Goal: Information Seeking & Learning: Learn about a topic

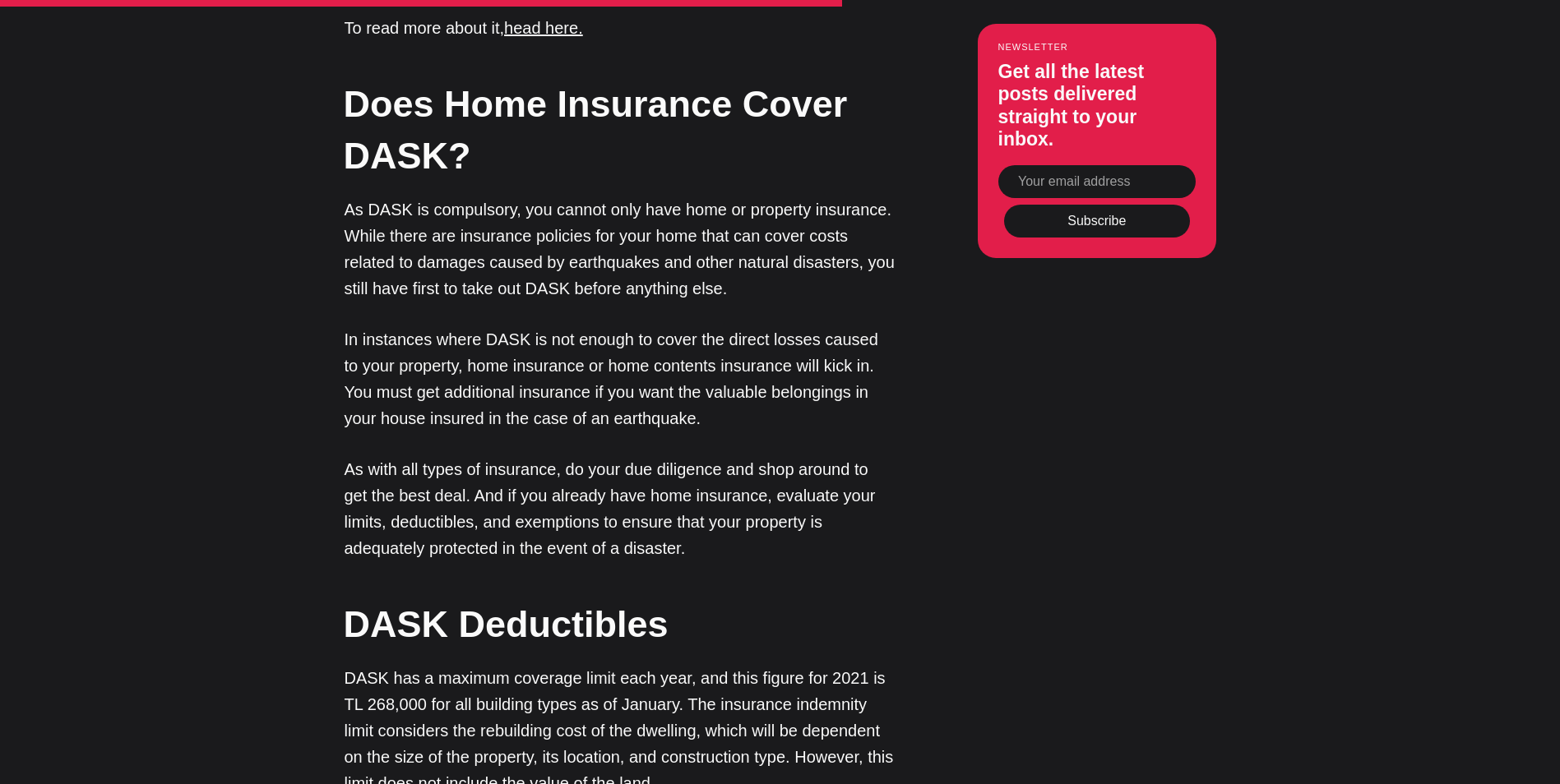
scroll to position [3452, 0]
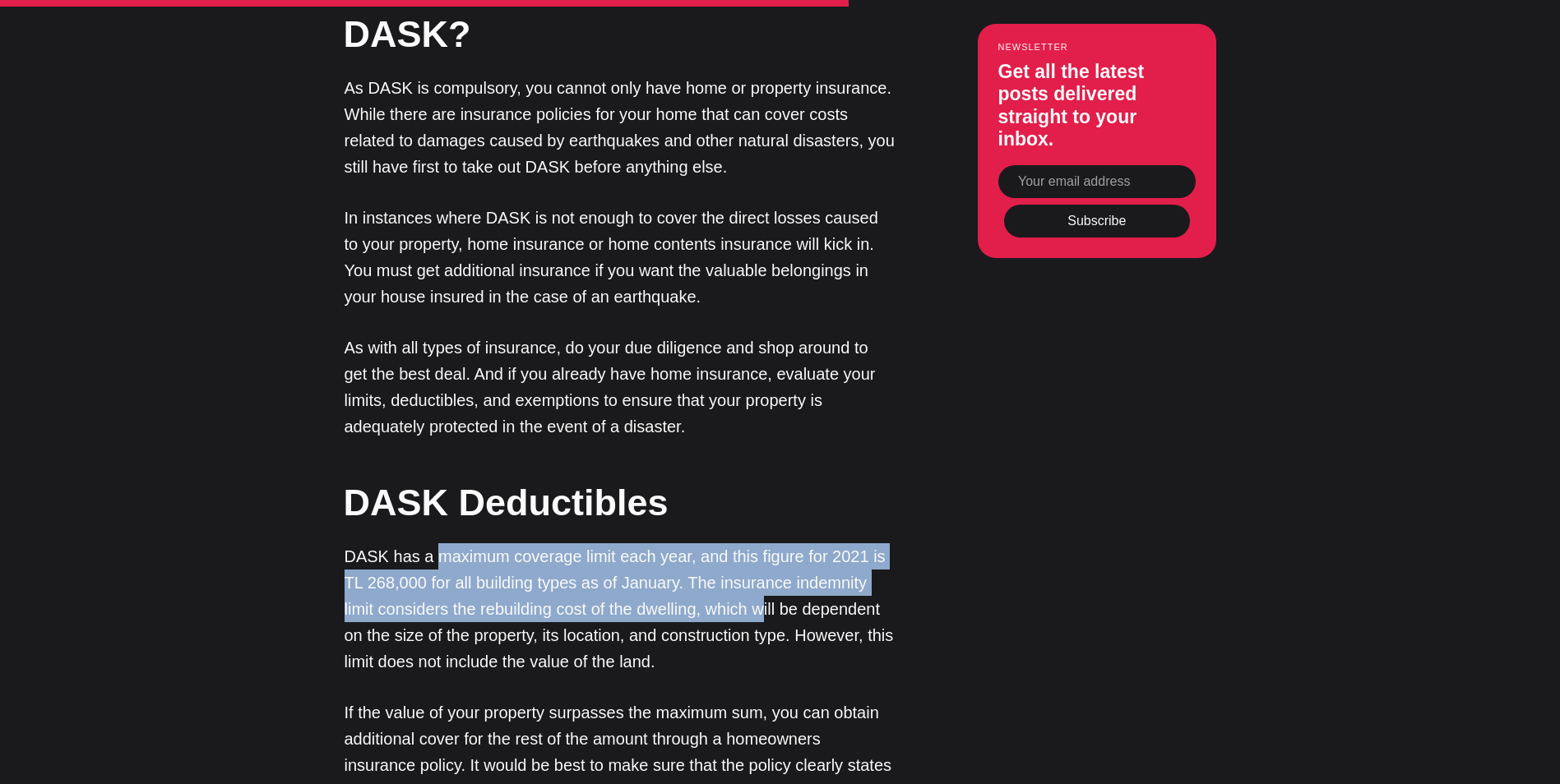
drag, startPoint x: 432, startPoint y: 485, endPoint x: 733, endPoint y: 535, distance: 305.1
click at [733, 544] on p "DASK has a maximum coverage limit each year, and this figure for 2021 is TL 268…" at bounding box center [620, 609] width 551 height 131
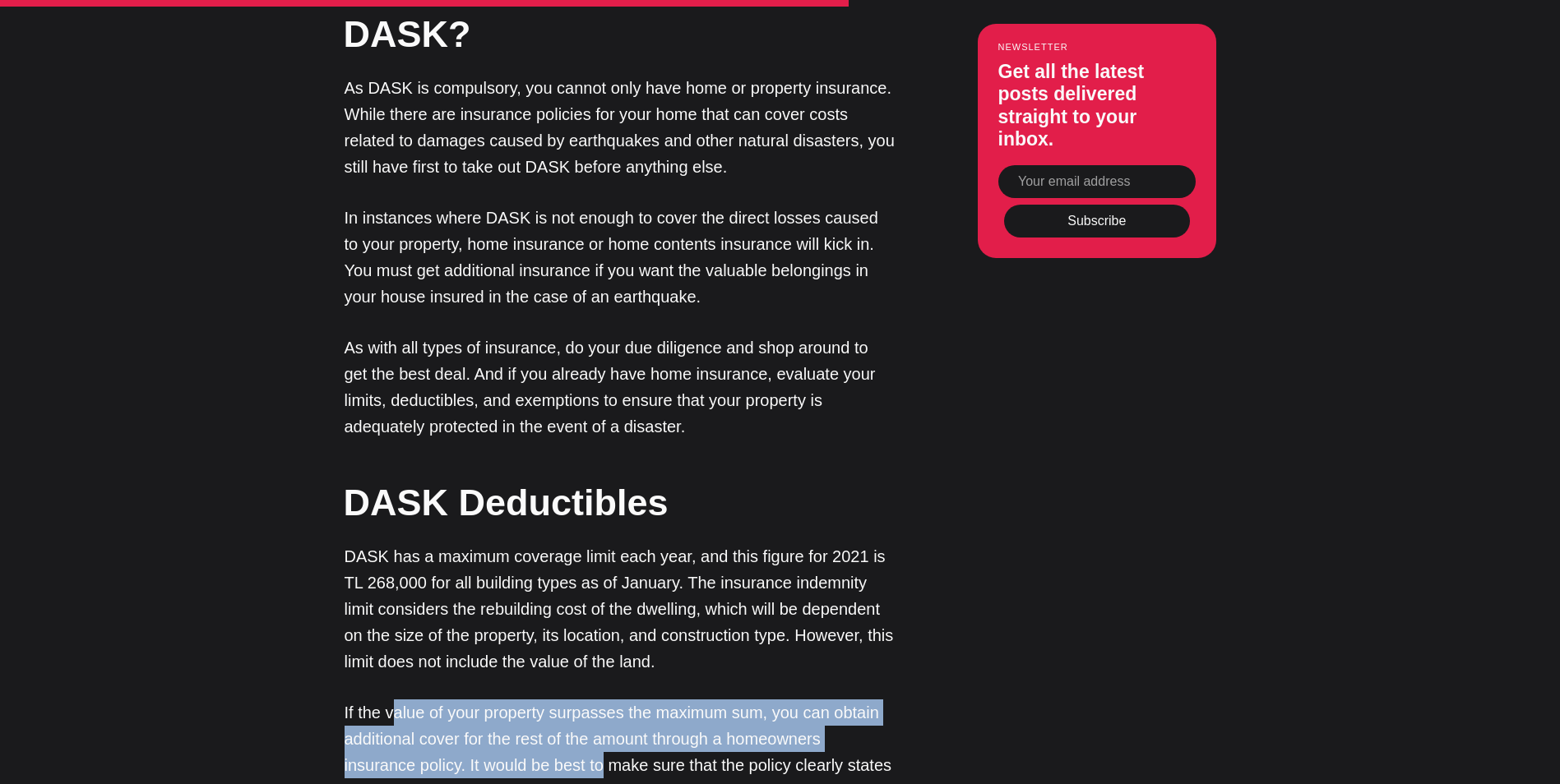
drag, startPoint x: 395, startPoint y: 643, endPoint x: 603, endPoint y: 679, distance: 211.1
click at [603, 699] on p "If the value of your property surpasses the maximum sum, you can obtain additio…" at bounding box center [620, 752] width 551 height 105
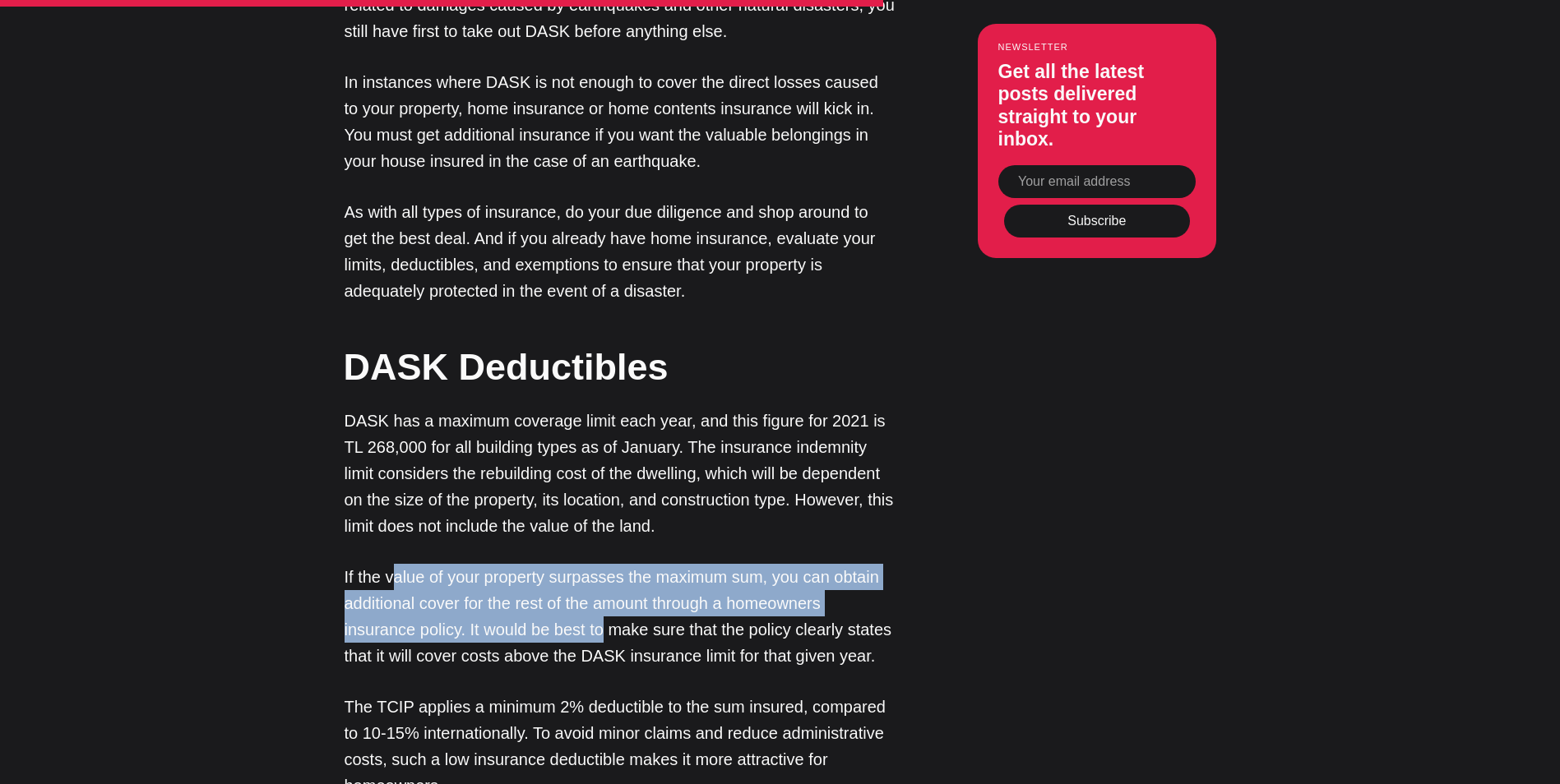
scroll to position [3616, 0]
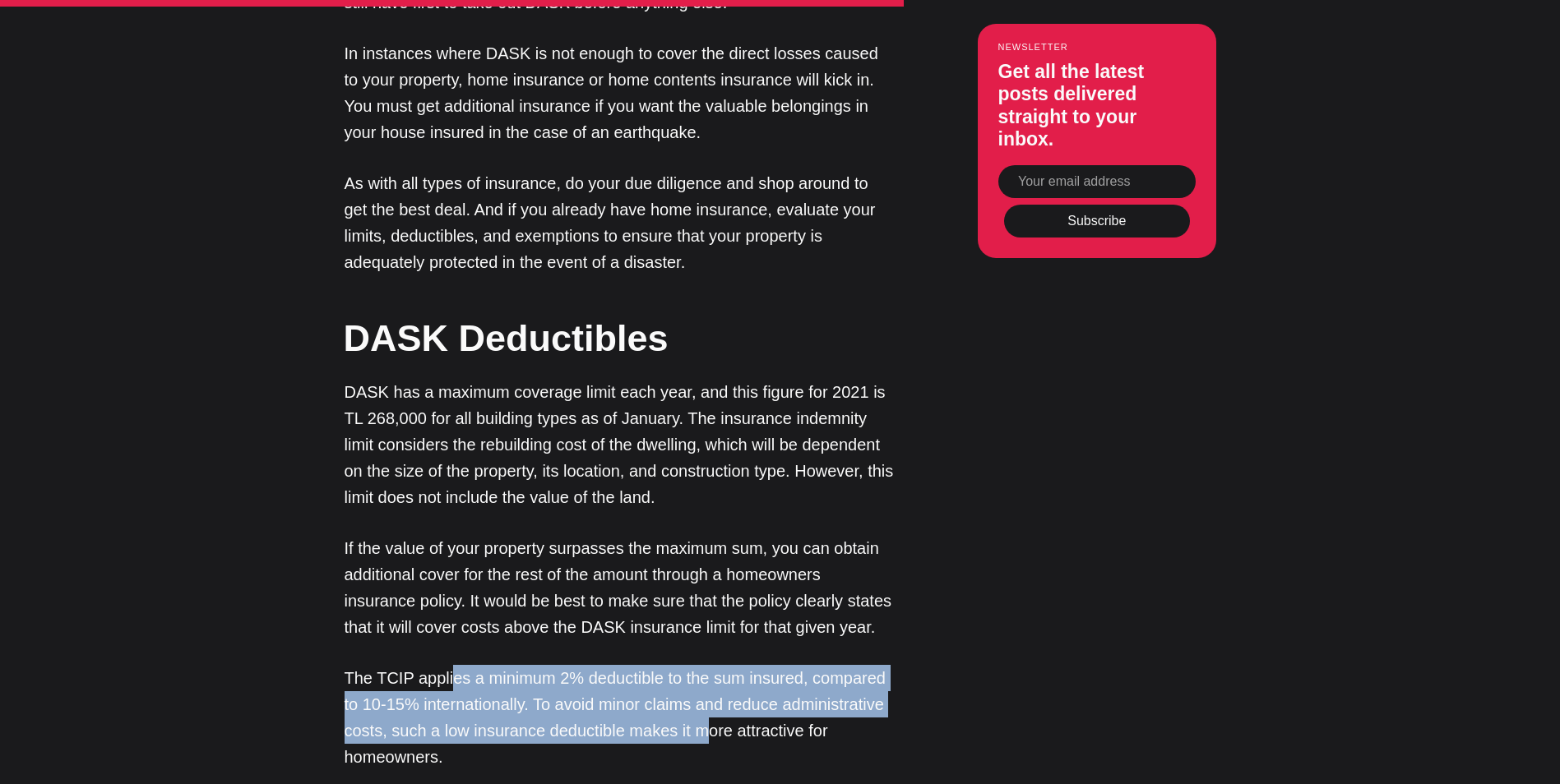
drag, startPoint x: 448, startPoint y: 603, endPoint x: 699, endPoint y: 655, distance: 256.3
click at [699, 665] on p "The TCIP applies a minimum 2% deductible to the sum insured, compared to 10-15%…" at bounding box center [620, 718] width 551 height 105
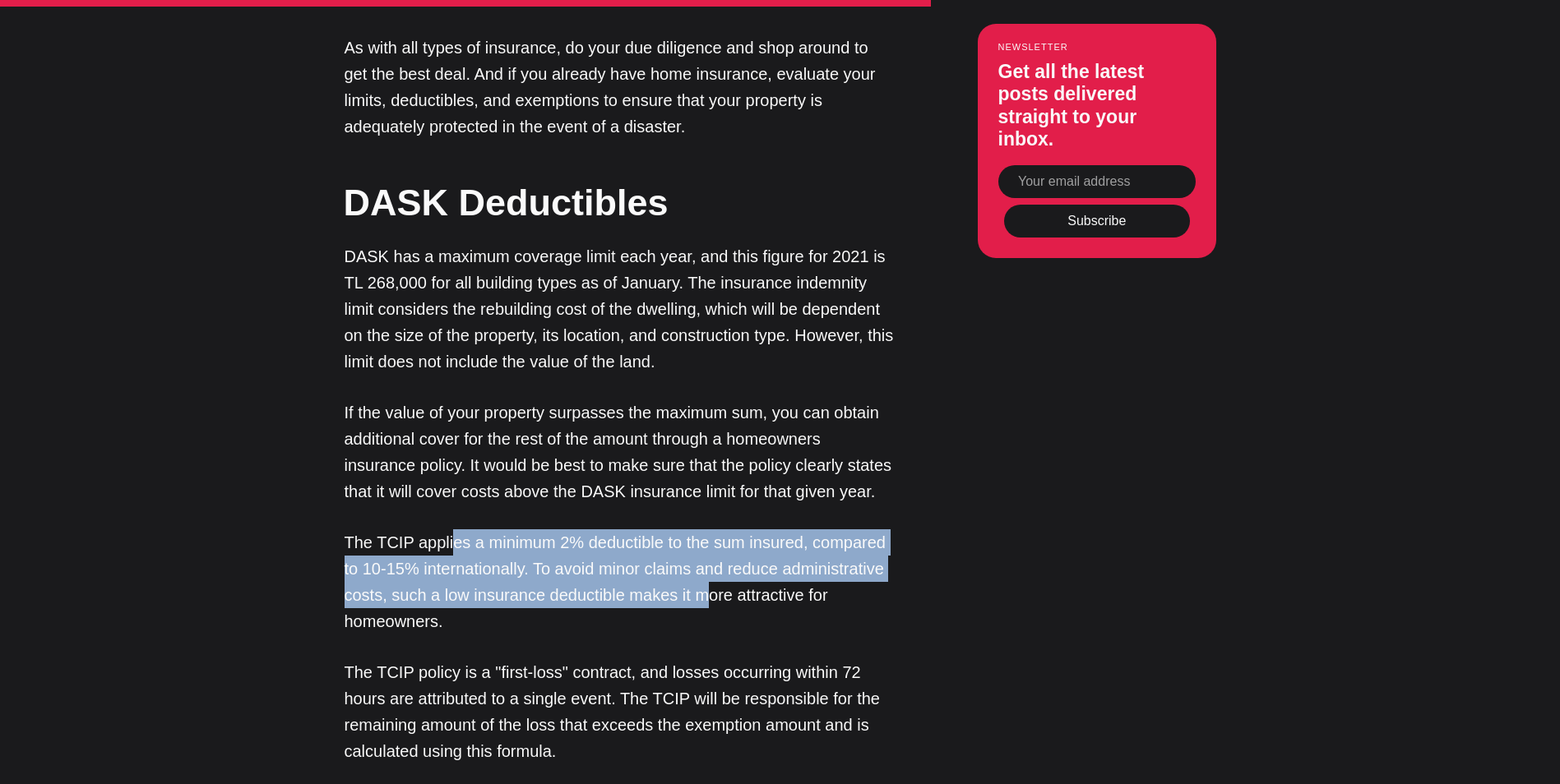
scroll to position [3780, 0]
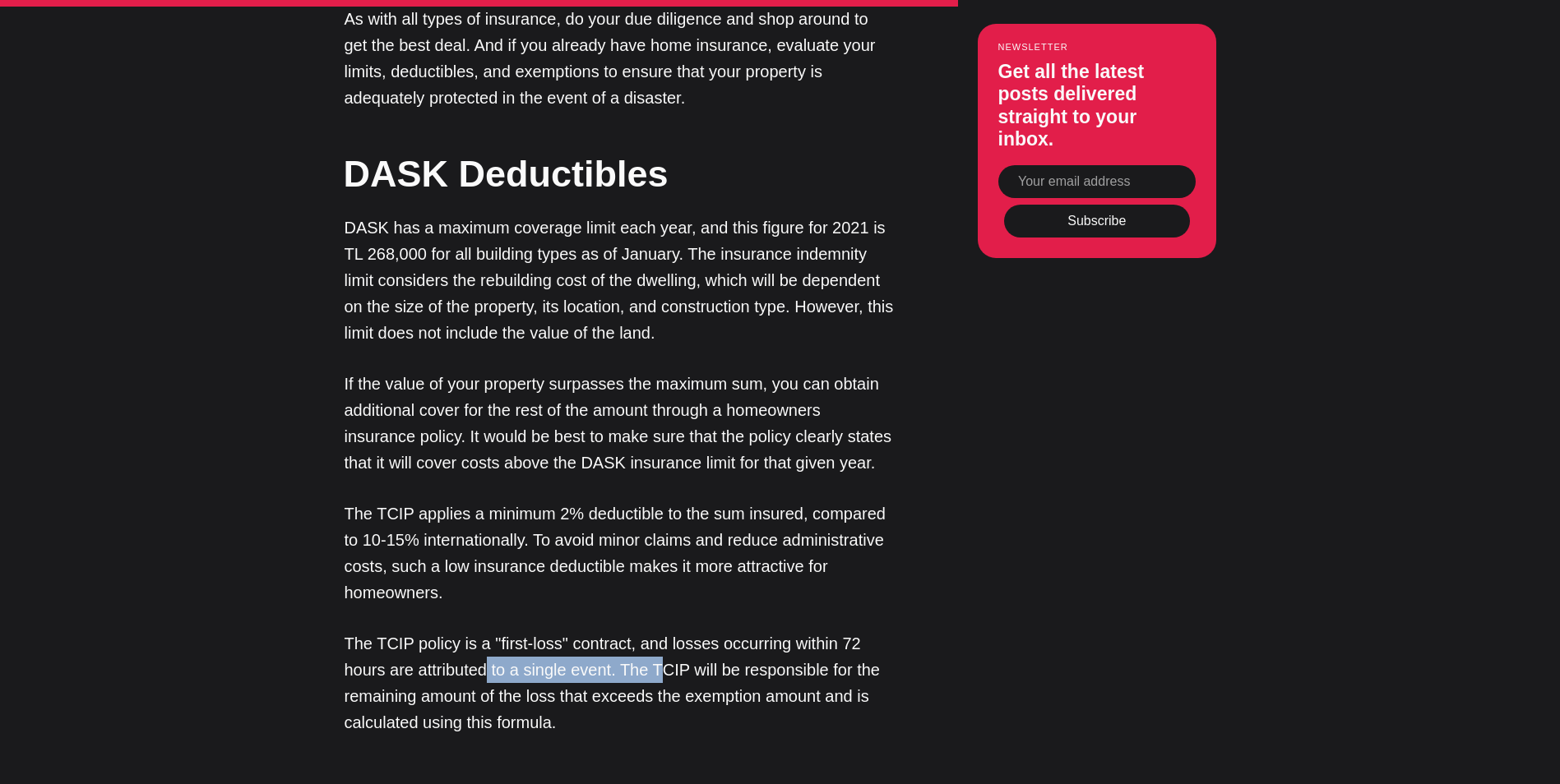
drag, startPoint x: 488, startPoint y: 595, endPoint x: 661, endPoint y: 598, distance: 173.0
click at [661, 630] on p "The TCIP policy is a "first-loss" contract, and losses occurring within 72 hour…" at bounding box center [620, 683] width 551 height 105
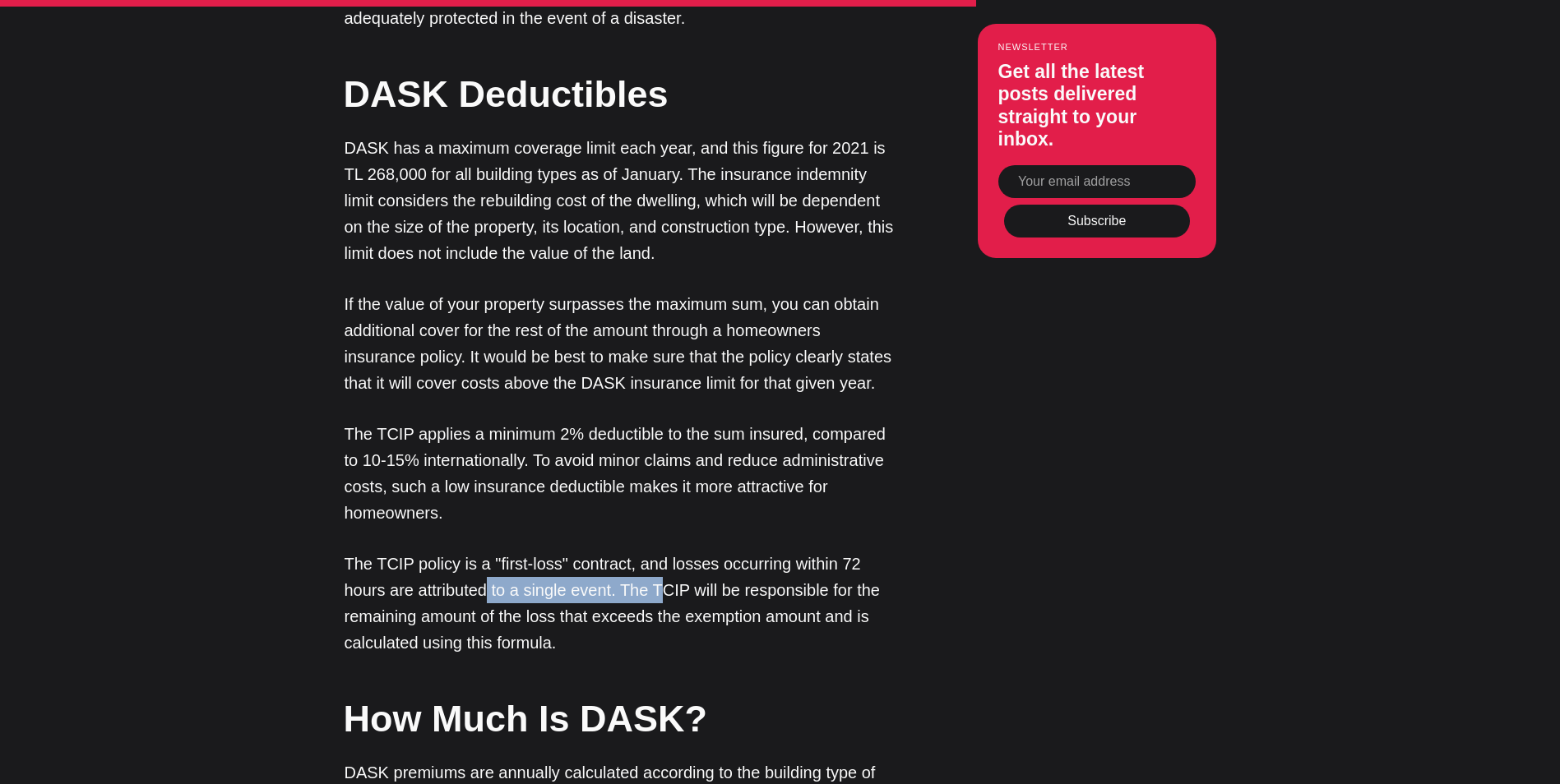
scroll to position [3862, 0]
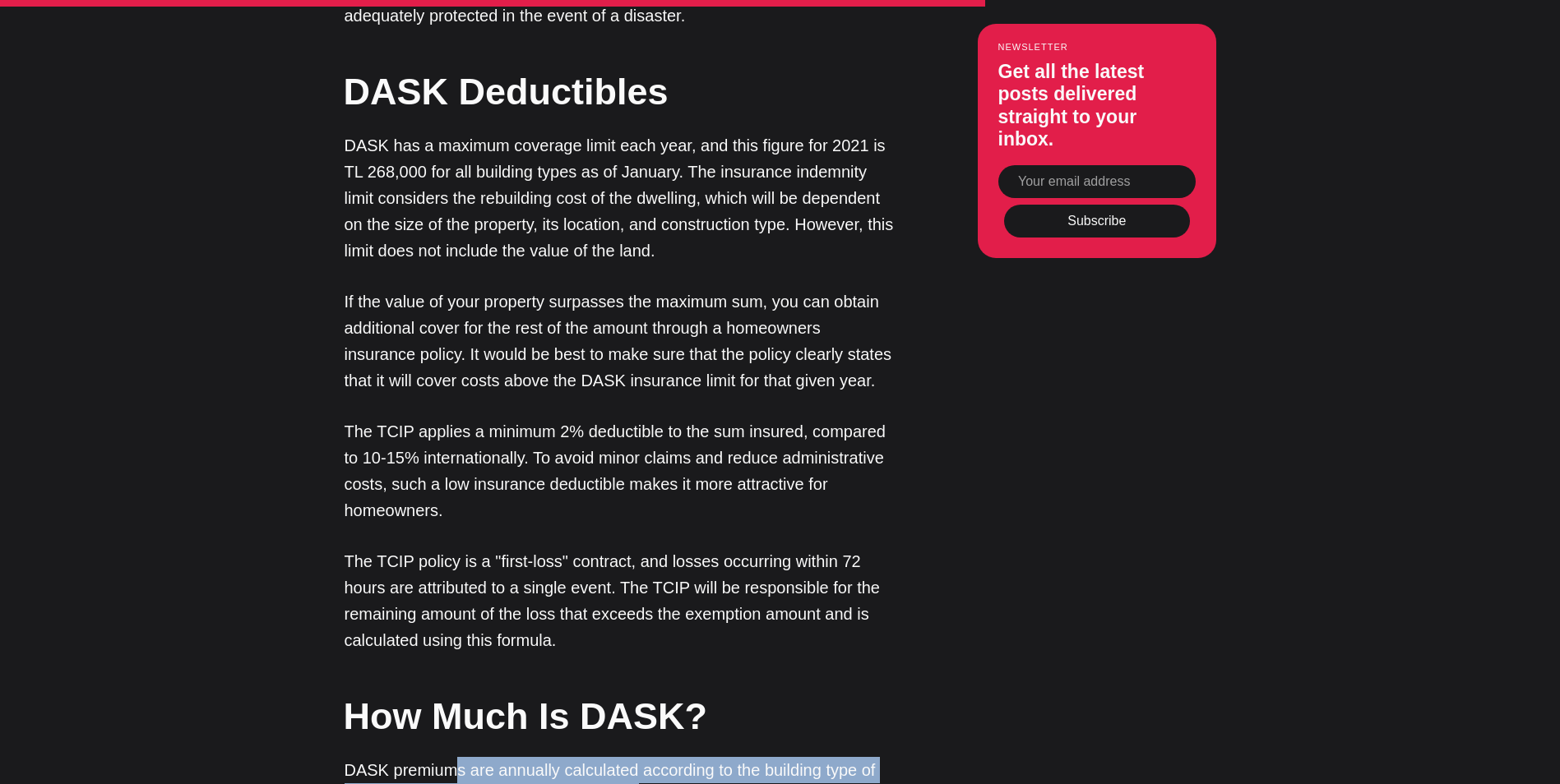
drag, startPoint x: 448, startPoint y: 686, endPoint x: 643, endPoint y: 712, distance: 196.7
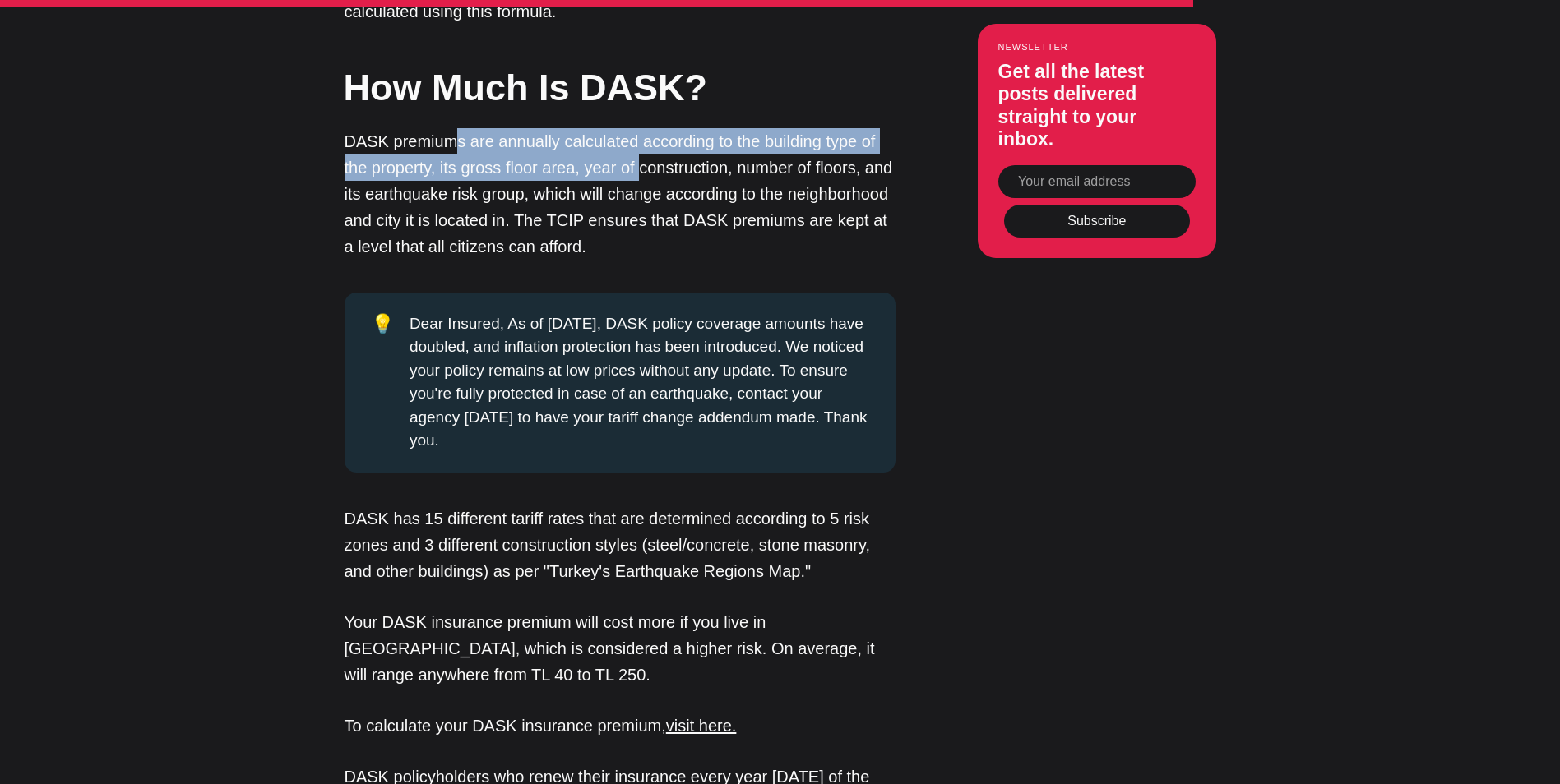
scroll to position [4520, 0]
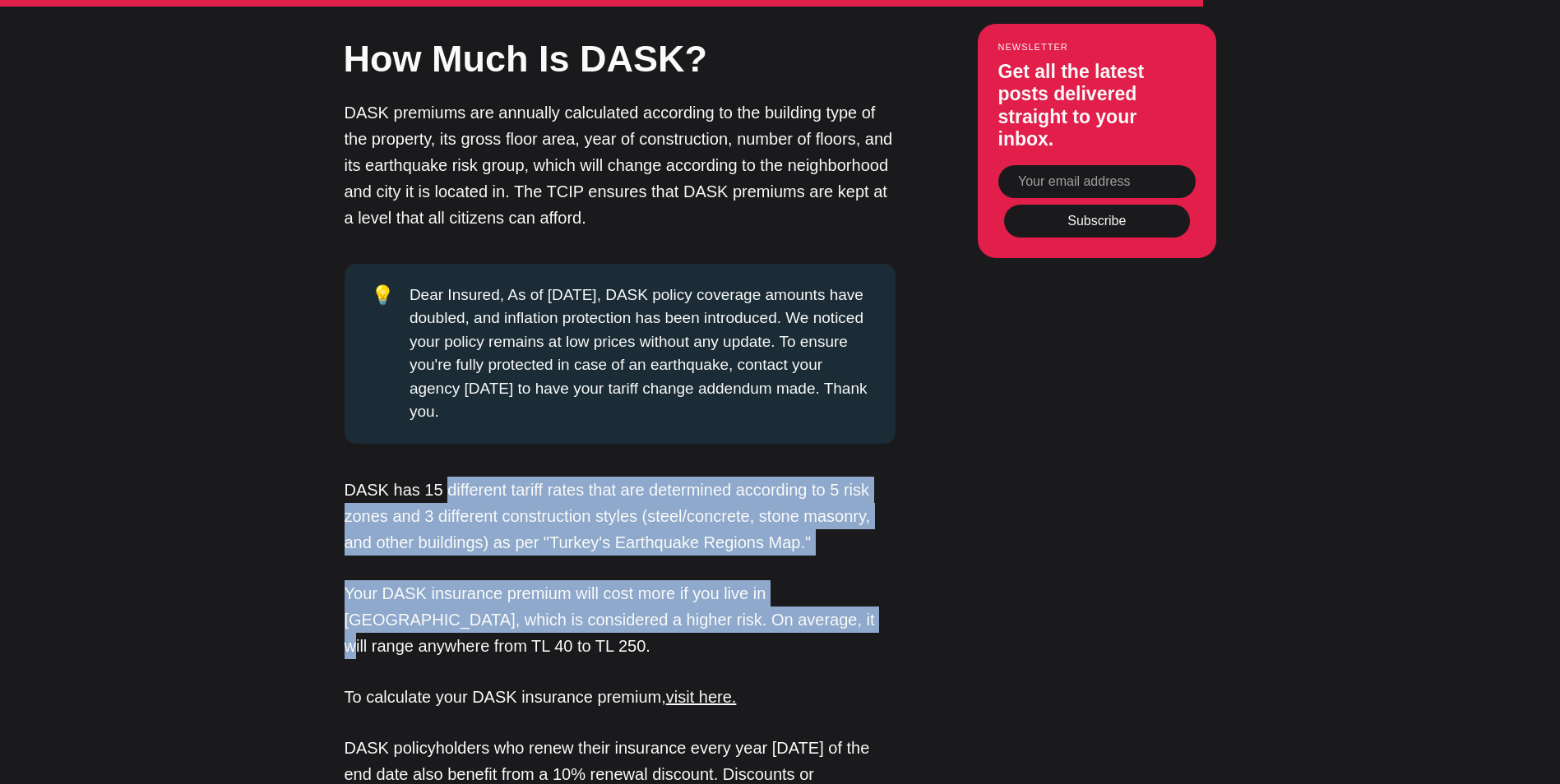
drag, startPoint x: 443, startPoint y: 418, endPoint x: 702, endPoint y: 545, distance: 288.5
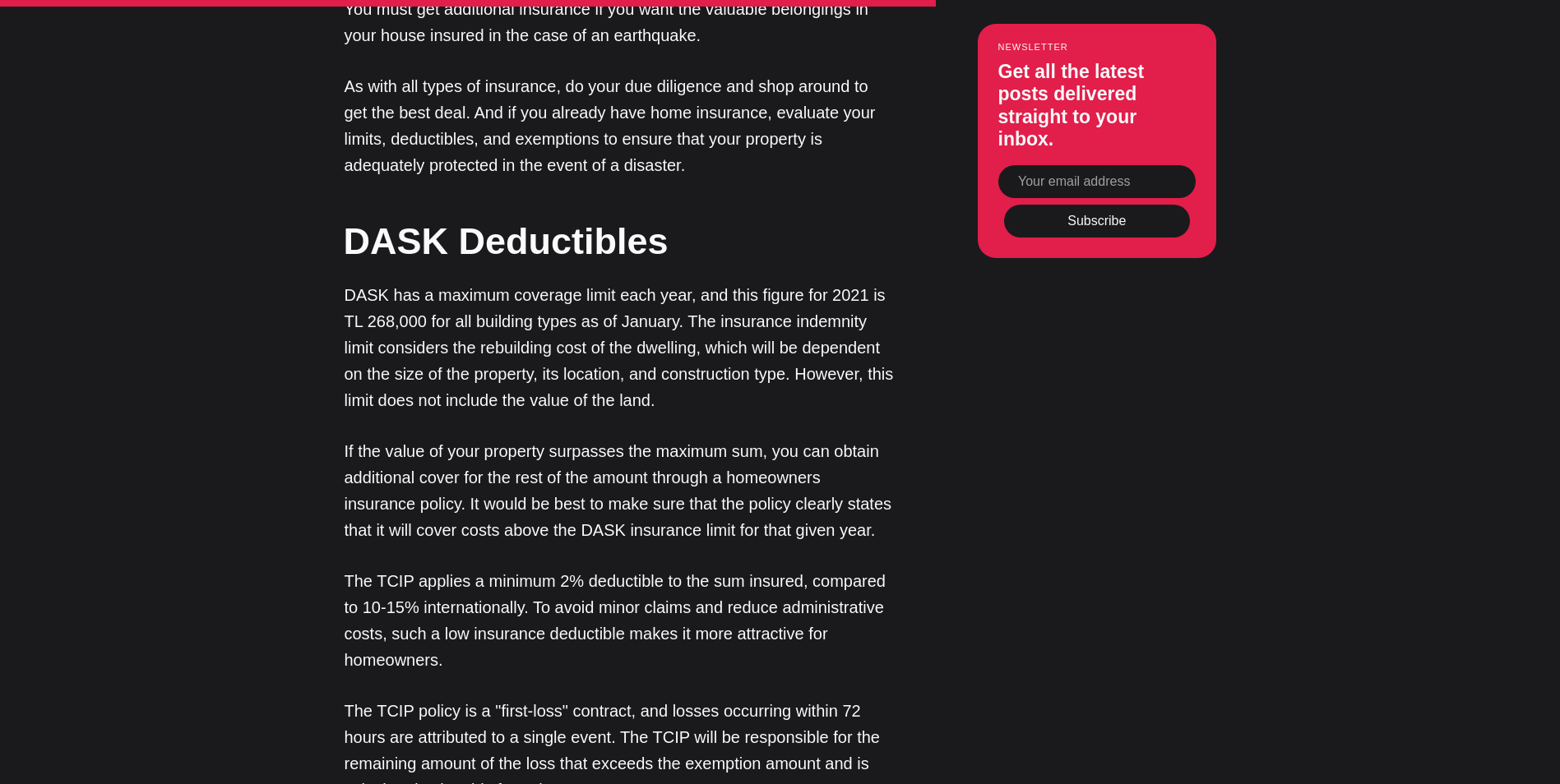
scroll to position [3697, 0]
